Goal: Task Accomplishment & Management: Use online tool/utility

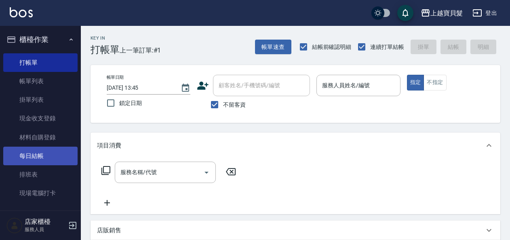
click at [42, 150] on link "每日結帳" at bounding box center [40, 156] width 74 height 19
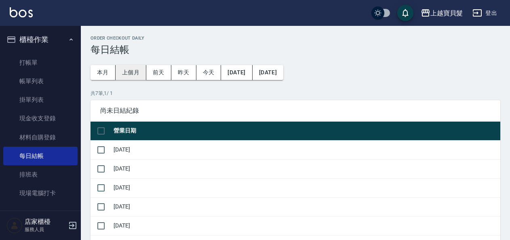
click at [127, 72] on button "上個月" at bounding box center [131, 72] width 31 height 15
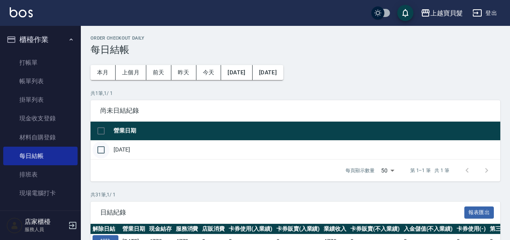
click at [99, 148] on input "checkbox" at bounding box center [101, 150] width 17 height 17
checkbox input "true"
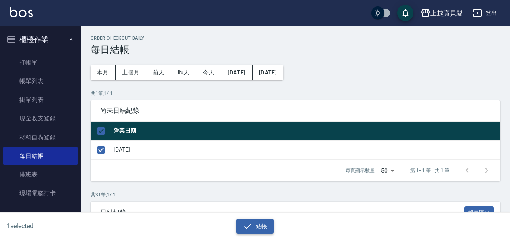
click at [264, 227] on button "結帳" at bounding box center [256, 226] width 38 height 15
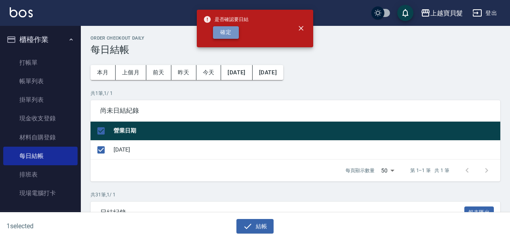
click at [218, 30] on button "確定" at bounding box center [226, 32] width 26 height 13
checkbox input "false"
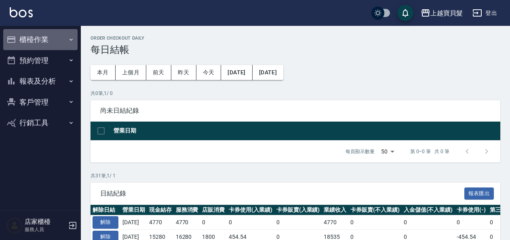
click at [36, 40] on button "櫃檯作業" at bounding box center [40, 39] width 74 height 21
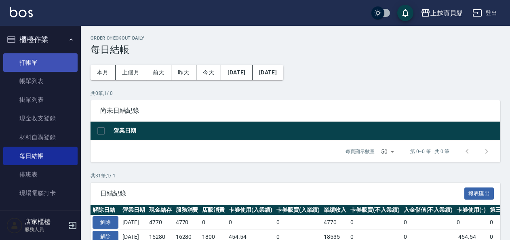
click at [35, 63] on link "打帳單" at bounding box center [40, 62] width 74 height 19
